Goal: Information Seeking & Learning: Learn about a topic

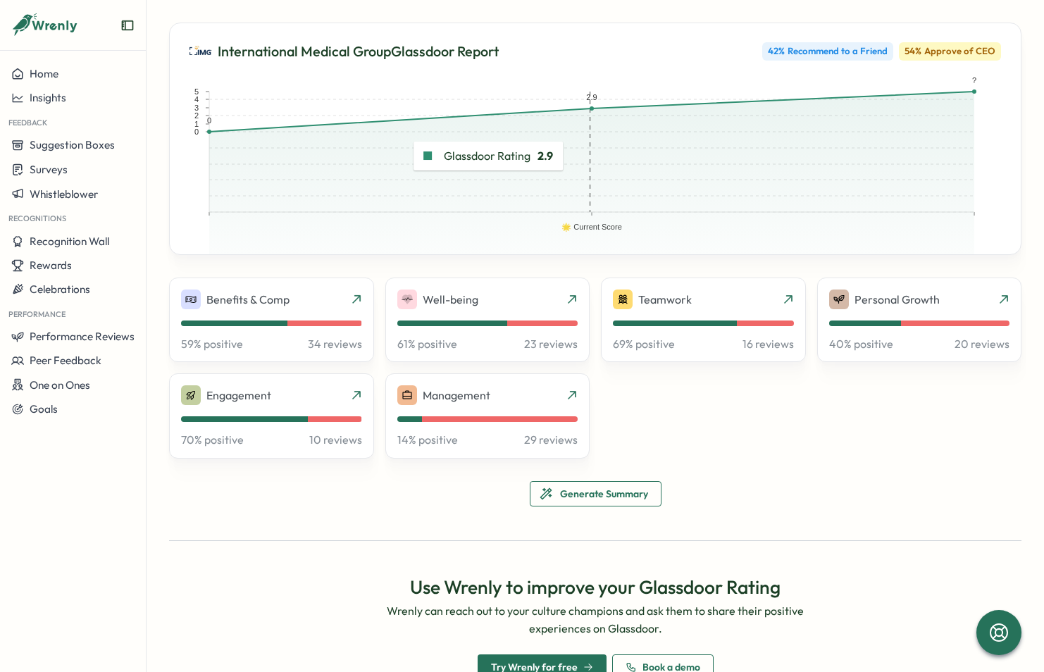
click at [404, 156] on rect at bounding box center [592, 152] width 383 height 120
click at [292, 311] on div "Benefits & Comp 59 % positive 34 reviews" at bounding box center [271, 320] width 181 height 61
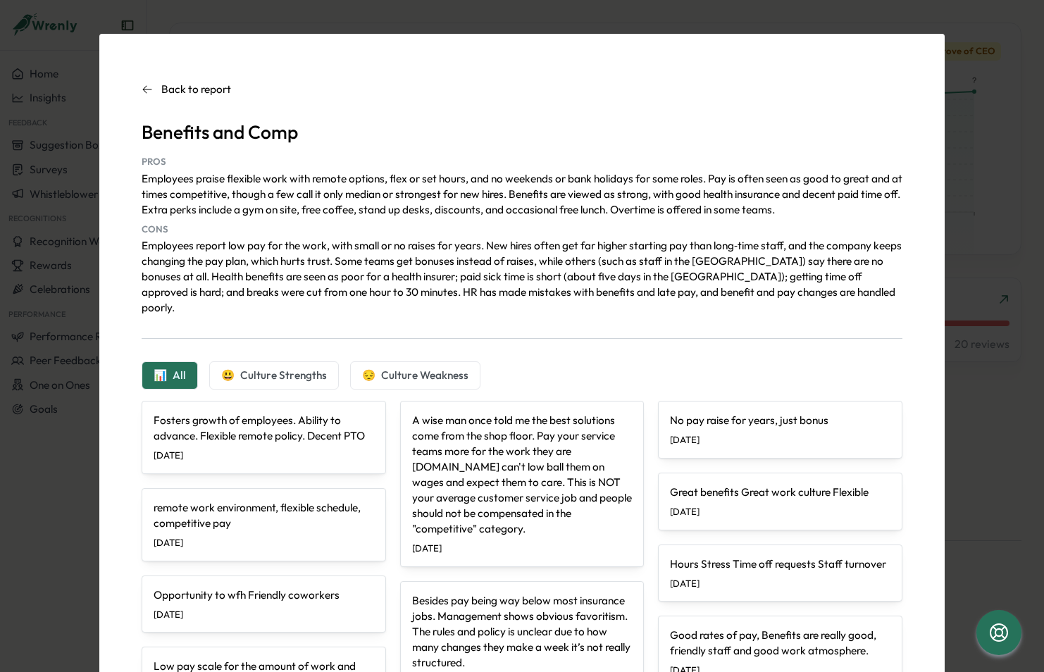
click at [142, 87] on icon at bounding box center [147, 89] width 11 height 11
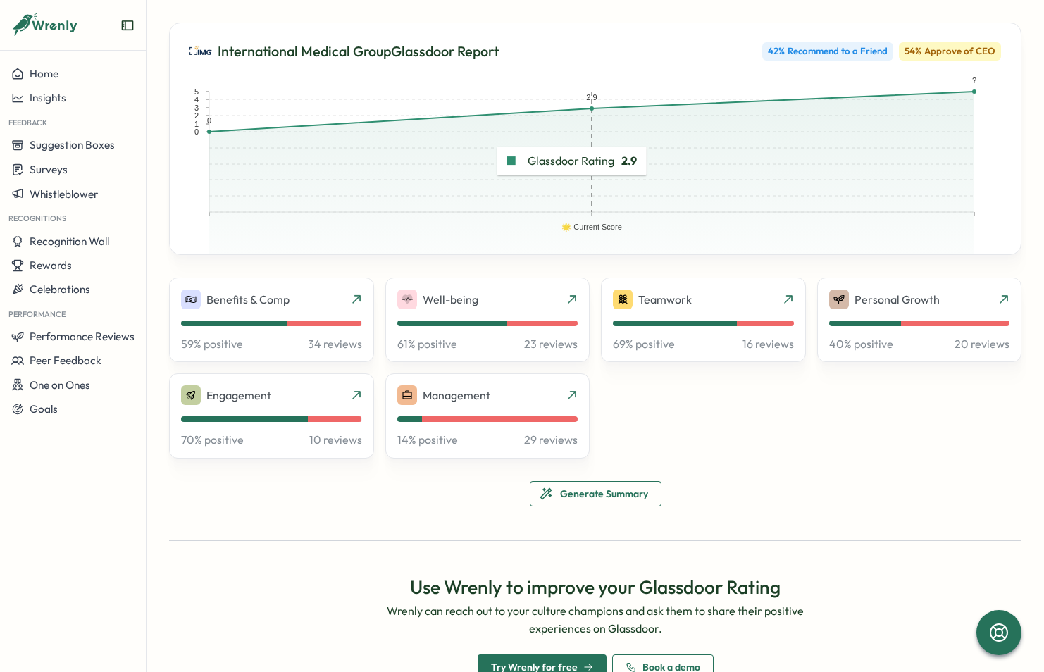
click at [654, 163] on rect at bounding box center [592, 152] width 383 height 120
click at [590, 118] on rect at bounding box center [592, 152] width 383 height 120
click at [711, 138] on rect at bounding box center [592, 152] width 383 height 120
click at [785, 295] on icon at bounding box center [790, 296] width 11 height 11
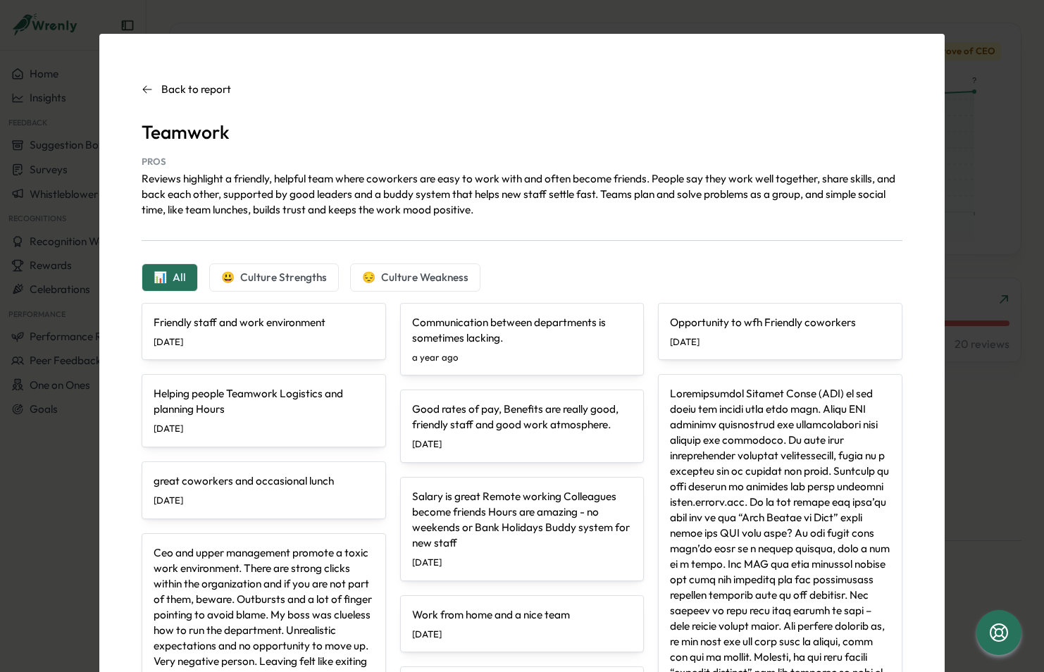
click at [299, 286] on button "😃 Culture Strengths" at bounding box center [274, 277] width 130 height 28
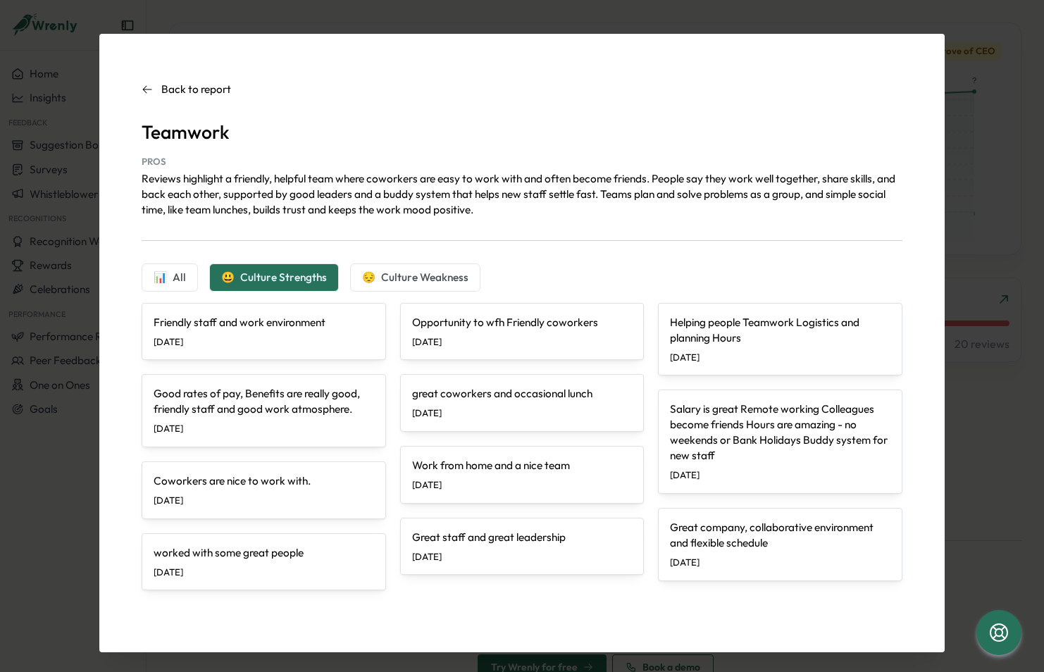
click at [432, 273] on span "Culture Weakness" at bounding box center [424, 277] width 87 height 15
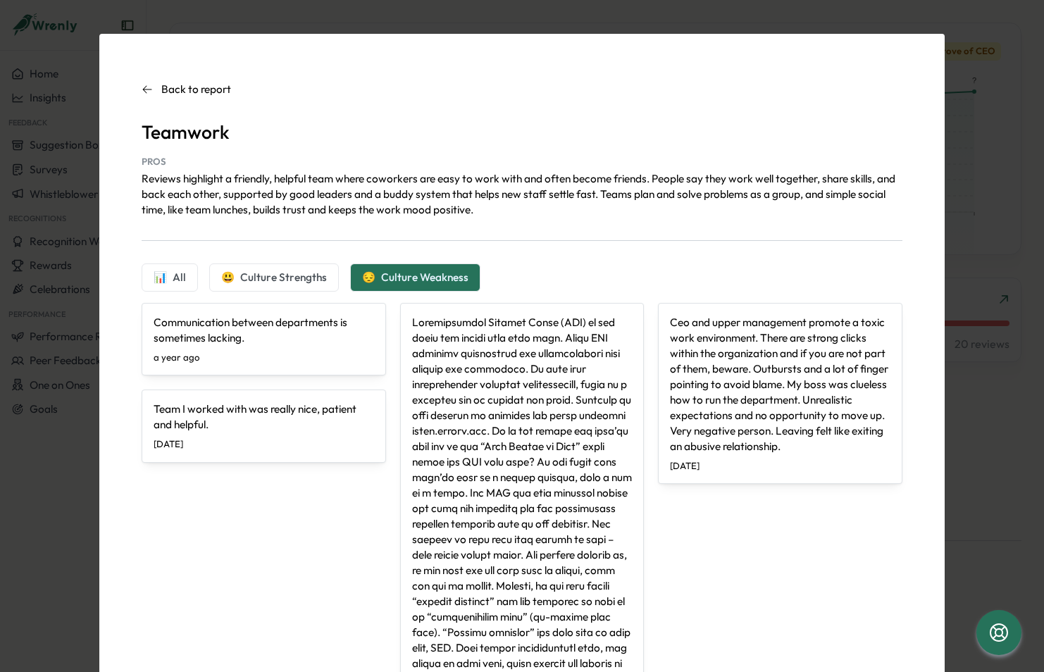
click at [142, 87] on icon at bounding box center [147, 89] width 11 height 11
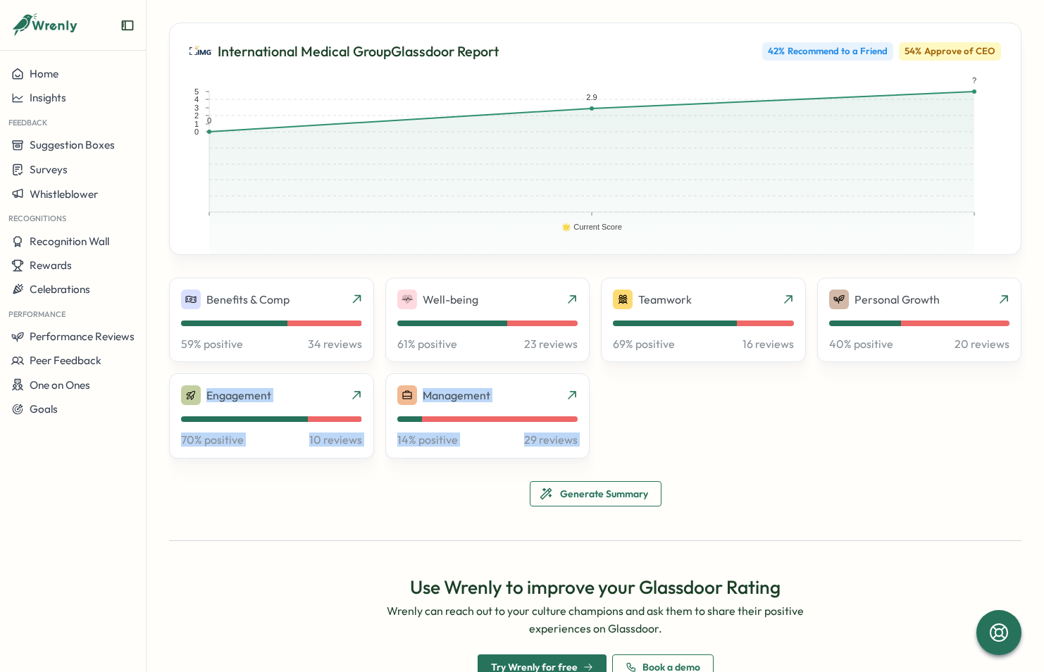
drag, startPoint x: 1036, startPoint y: 402, endPoint x: 1052, endPoint y: 533, distance: 131.3
click at [1043, 533] on html "Home Insights Feedback Suggestion Boxes Surveys Whistleblower Recognitions Reco…" at bounding box center [522, 336] width 1044 height 672
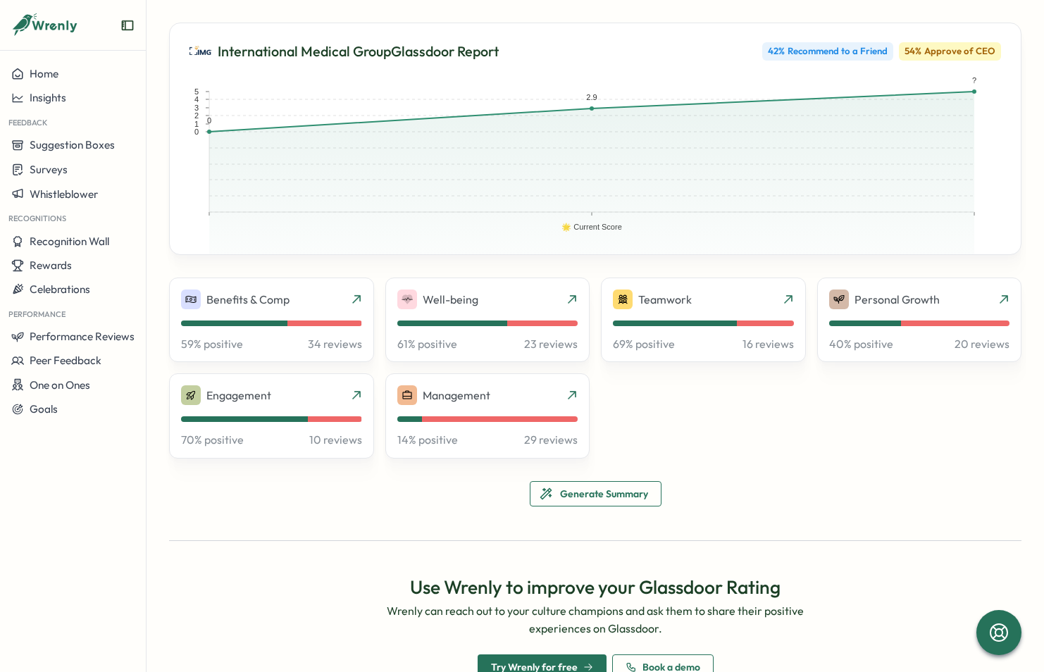
drag, startPoint x: 1052, startPoint y: 533, endPoint x: 894, endPoint y: 486, distance: 165.2
click at [894, 486] on div "International Medical Group Glassdoor Report 42 % Recommend to a Friend 54 % Ap…" at bounding box center [595, 507] width 852 height 969
click at [299, 304] on div "Benefits & Comp" at bounding box center [271, 300] width 181 height 20
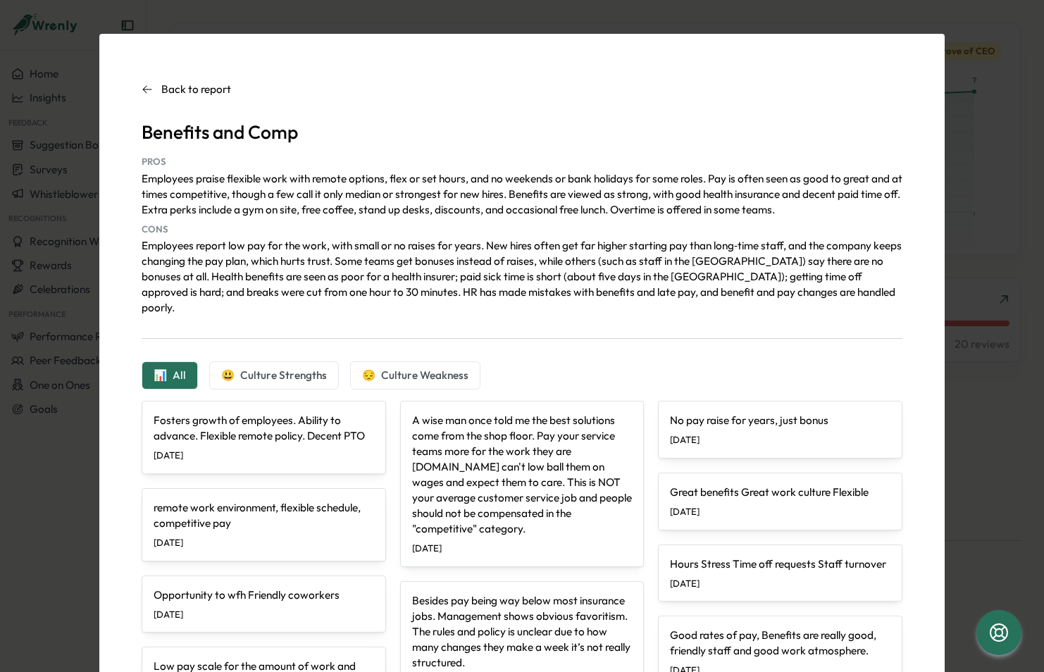
click at [986, 58] on div "Back to report Benefits and Comp PROS Employees praise flexible work with remot…" at bounding box center [522, 336] width 1044 height 672
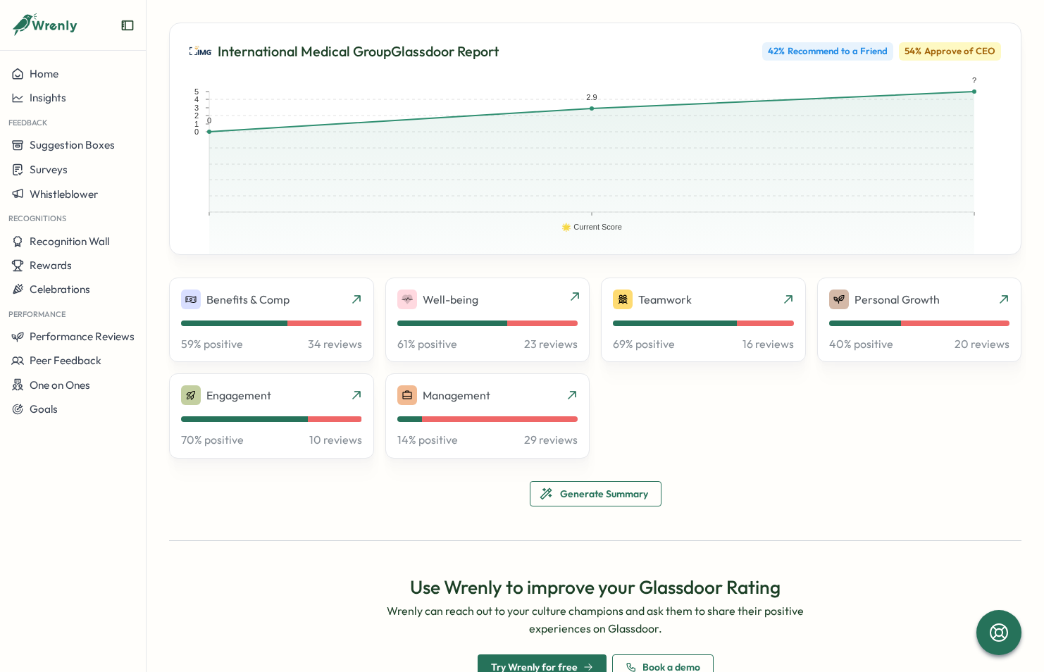
click at [562, 300] on div "Well-being" at bounding box center [487, 300] width 181 height 20
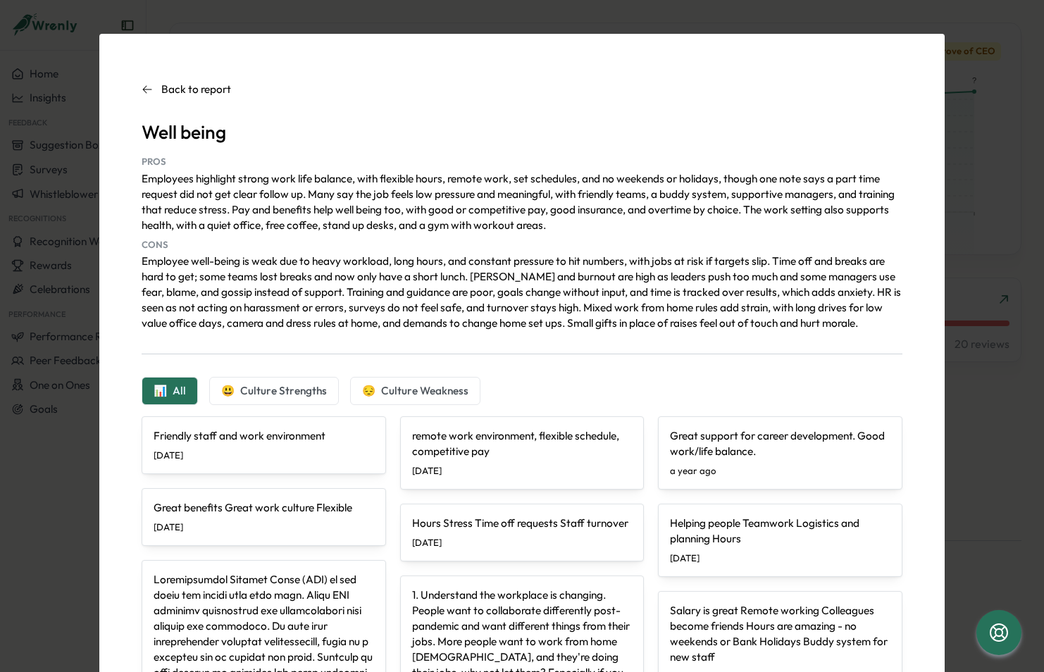
click at [989, 55] on div "Back to report Well being PROS Employees highlight strong work life balance, wi…" at bounding box center [522, 336] width 1044 height 672
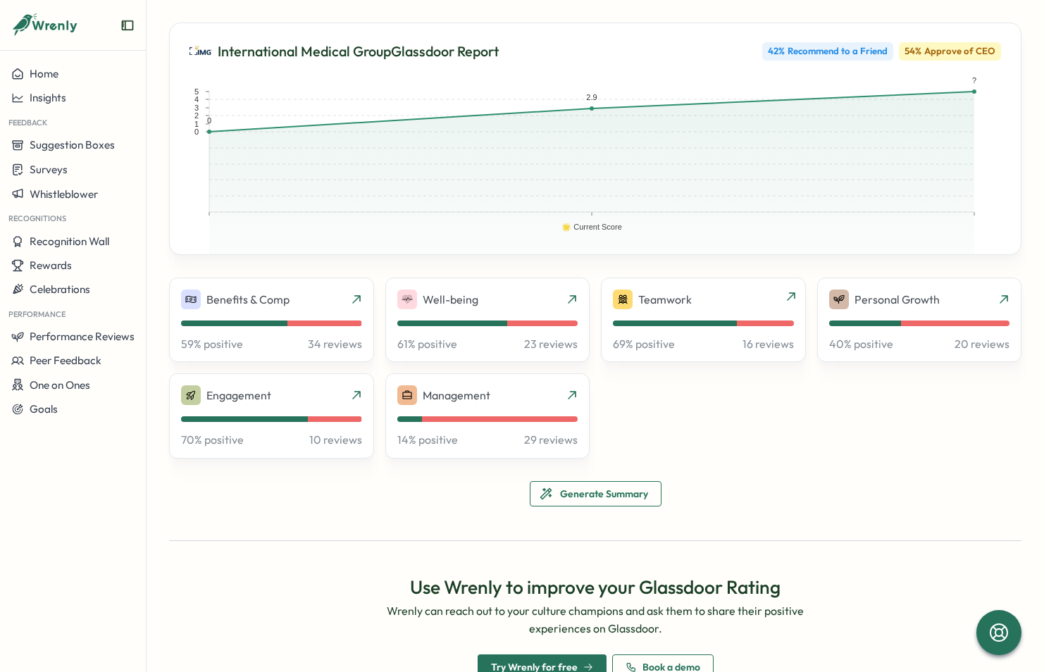
click at [786, 300] on icon at bounding box center [790, 296] width 11 height 11
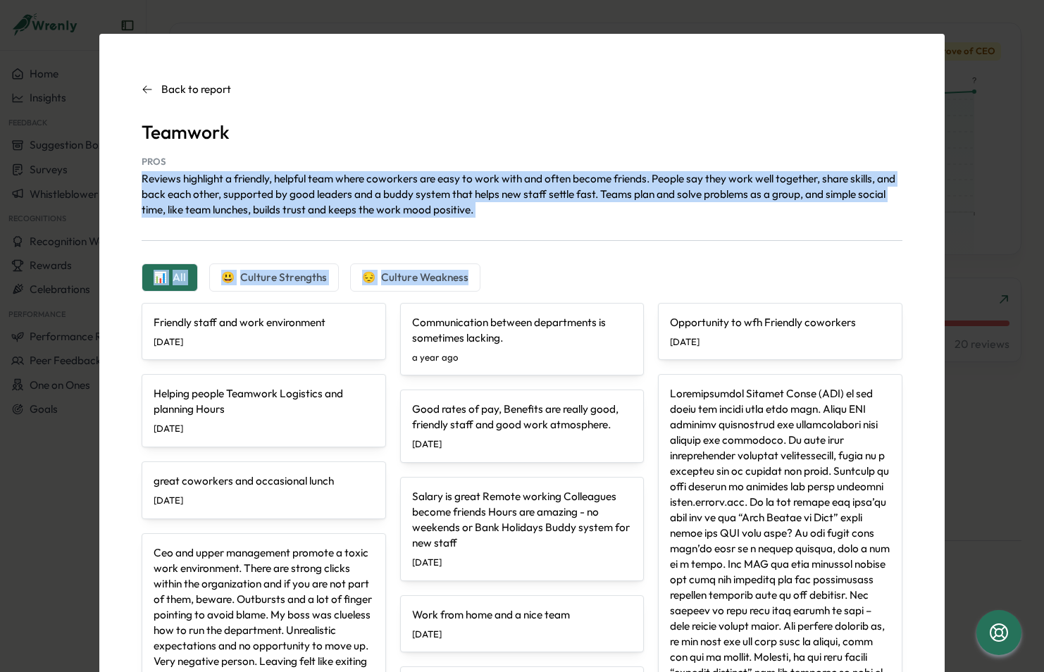
drag, startPoint x: 1036, startPoint y: 158, endPoint x: 1026, endPoint y: 271, distance: 113.8
click at [1026, 271] on div "Back to report Teamwork PROS Reviews highlight a friendly, helpful team where c…" at bounding box center [522, 336] width 1044 height 672
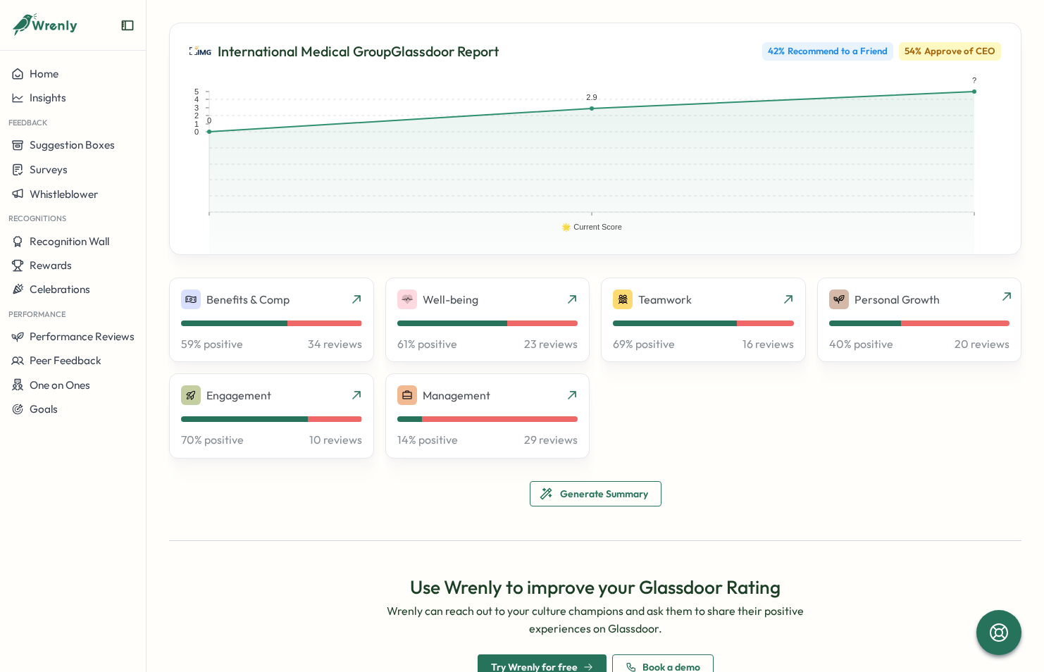
click at [990, 297] on div "Personal Growth" at bounding box center [919, 300] width 181 height 20
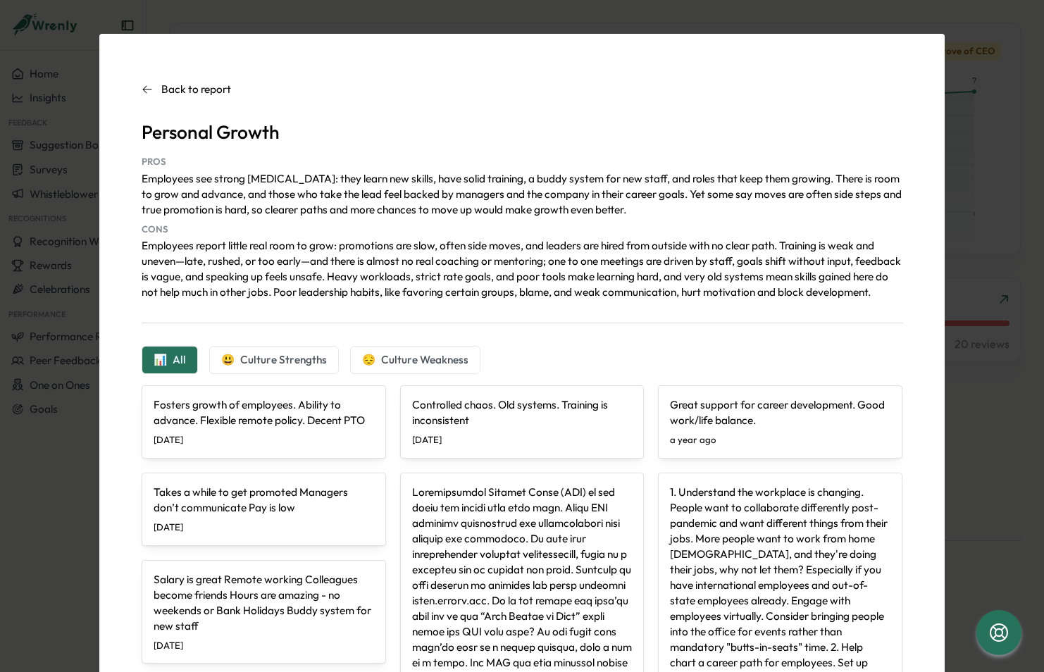
click at [819, 268] on p "Employees report little real room to grow: promotions are slow, often side move…" at bounding box center [522, 269] width 761 height 62
click at [1002, 83] on div "Back to report [MEDICAL_DATA] PROS Employees see strong [MEDICAL_DATA]: they le…" at bounding box center [522, 336] width 1044 height 672
